Goal: Browse casually

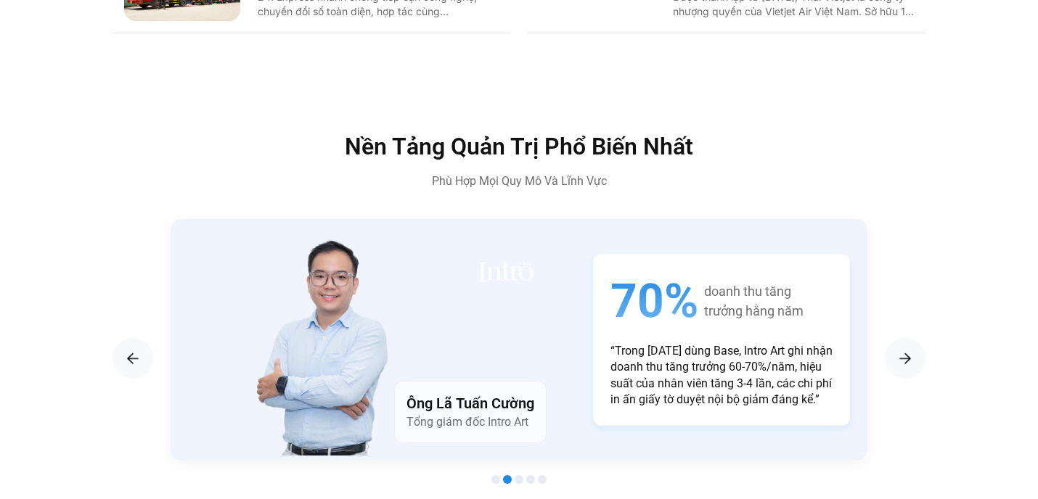
scroll to position [2330, 0]
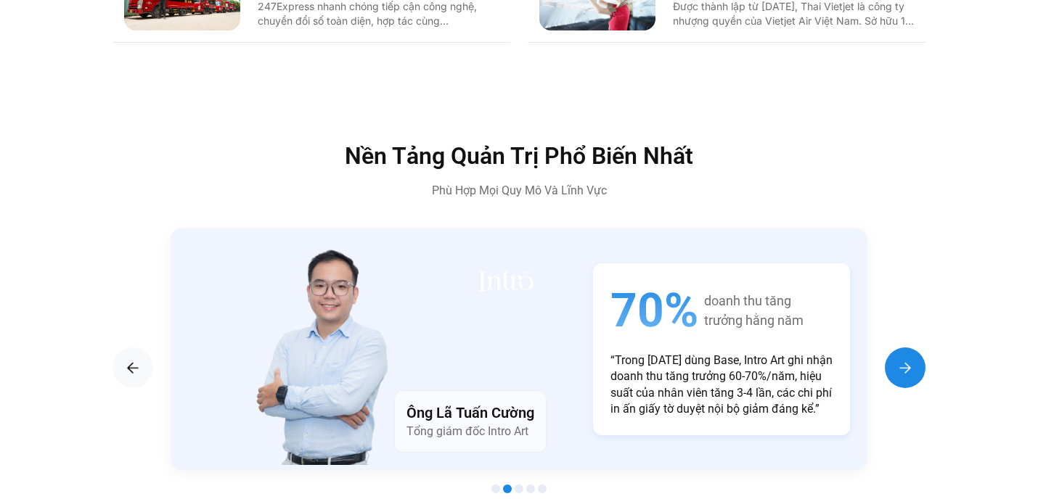
click at [910, 359] on img "Next slide" at bounding box center [905, 367] width 17 height 17
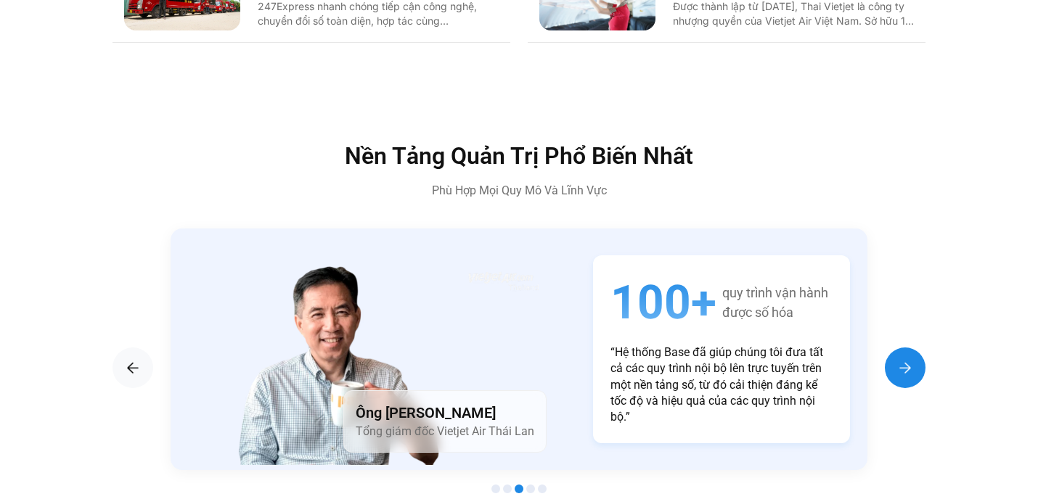
click at [912, 359] on img "Next slide" at bounding box center [905, 367] width 17 height 17
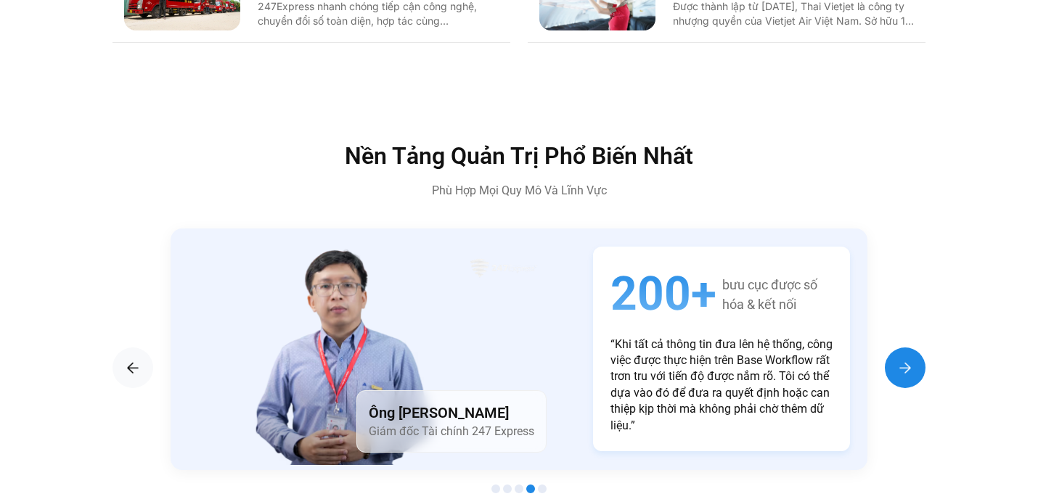
click at [912, 359] on img "Next slide" at bounding box center [905, 367] width 17 height 17
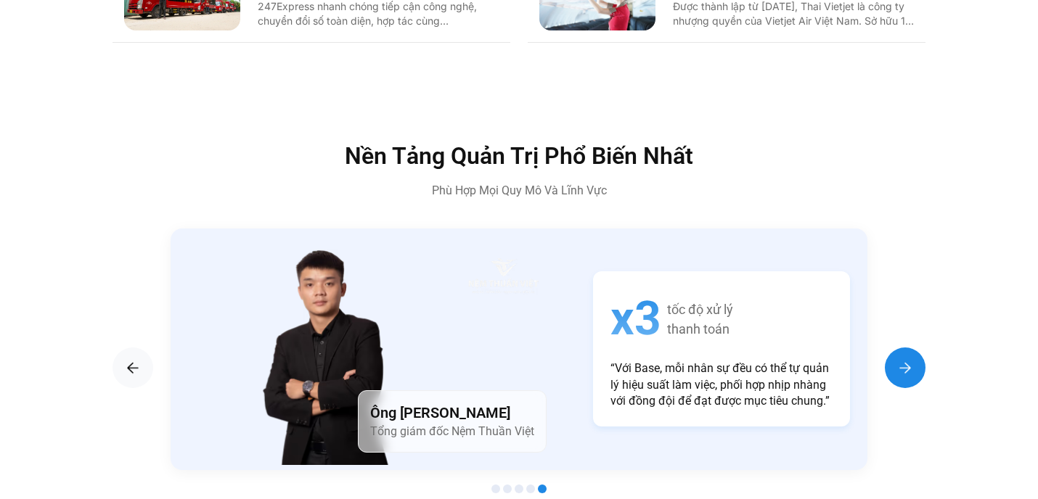
click at [913, 359] on img "Next slide" at bounding box center [905, 367] width 17 height 17
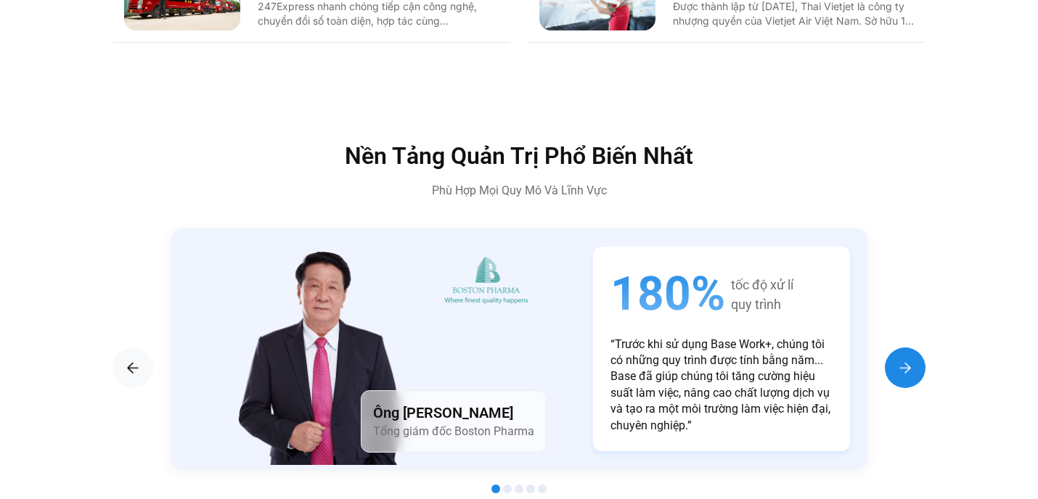
click at [913, 359] on img "Next slide" at bounding box center [905, 367] width 17 height 17
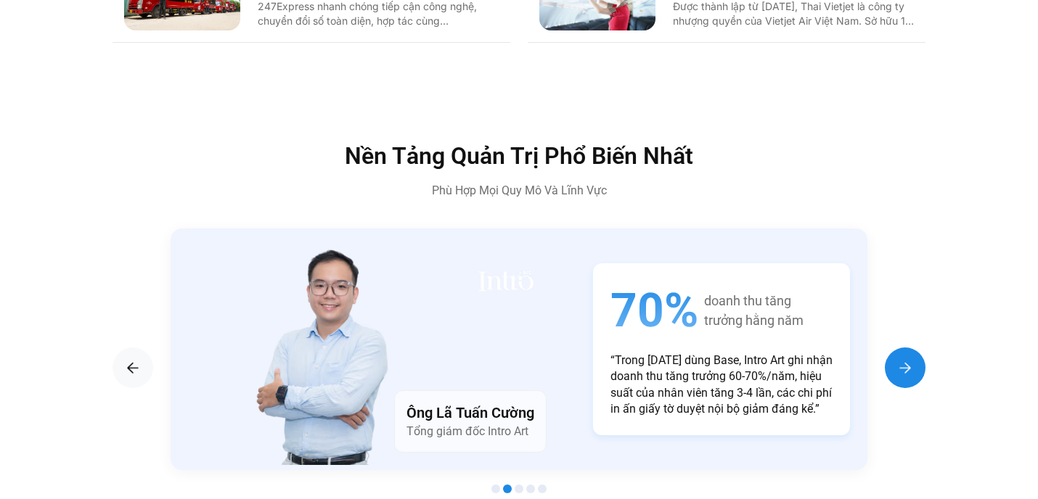
click at [913, 359] on img "Next slide" at bounding box center [905, 367] width 17 height 17
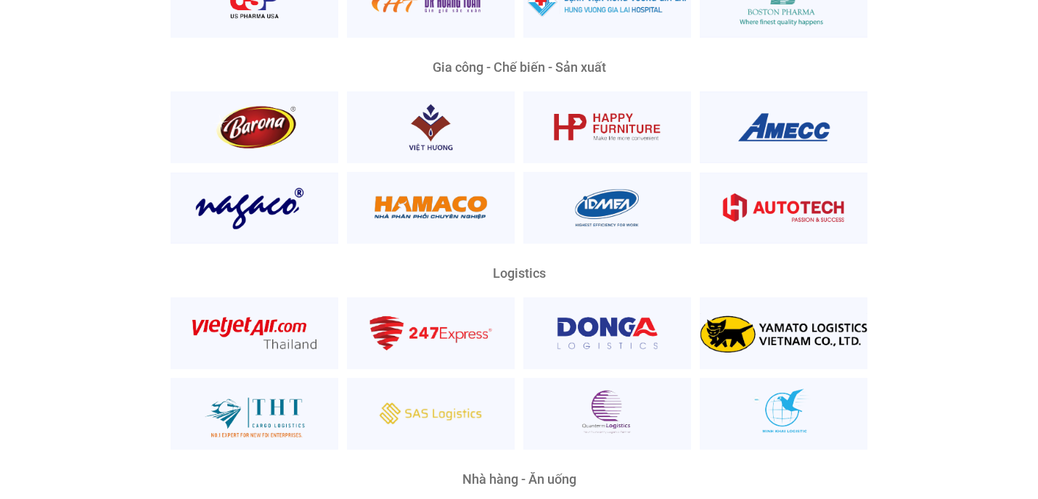
scroll to position [3206, 0]
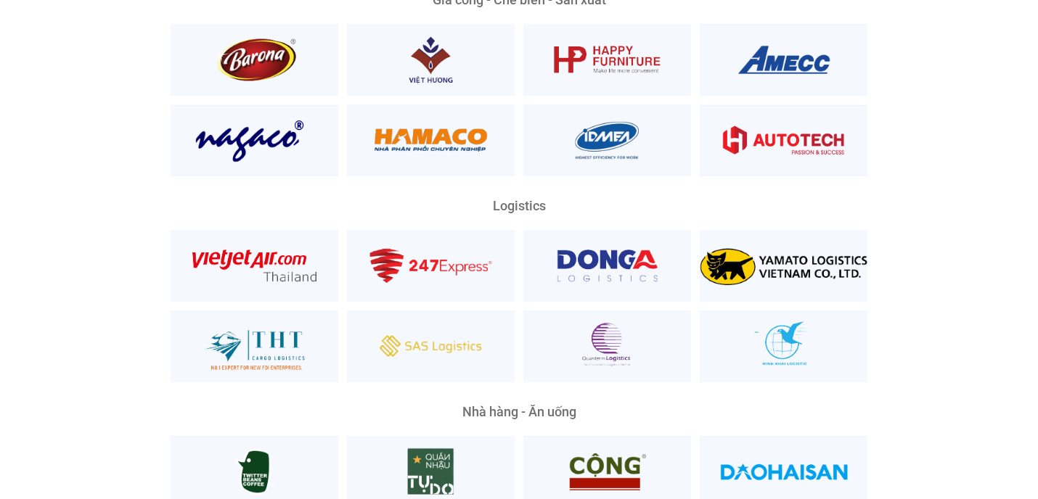
scroll to position [3716, 0]
